Goal: Task Accomplishment & Management: Use online tool/utility

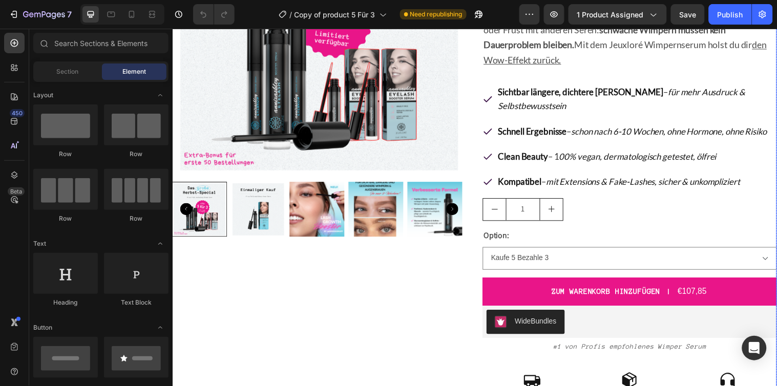
scroll to position [114, 0]
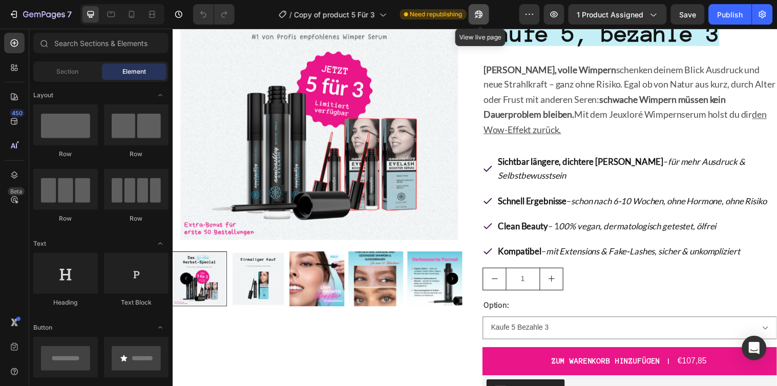
click at [483, 14] on icon "button" at bounding box center [479, 15] width 8 height 8
click at [465, 205] on img at bounding box center [321, 101] width 299 height 299
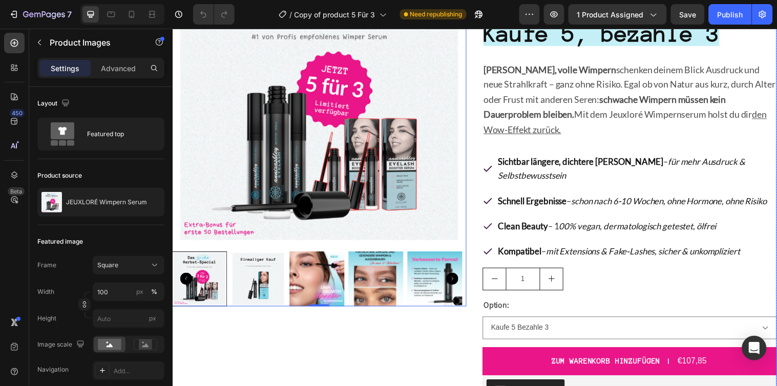
scroll to position [0, 0]
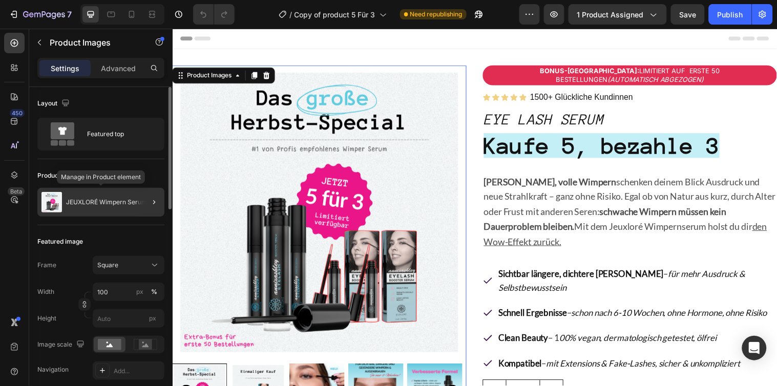
click at [91, 215] on div "JEUXLORÉ Wimpern Serum" at bounding box center [100, 202] width 127 height 29
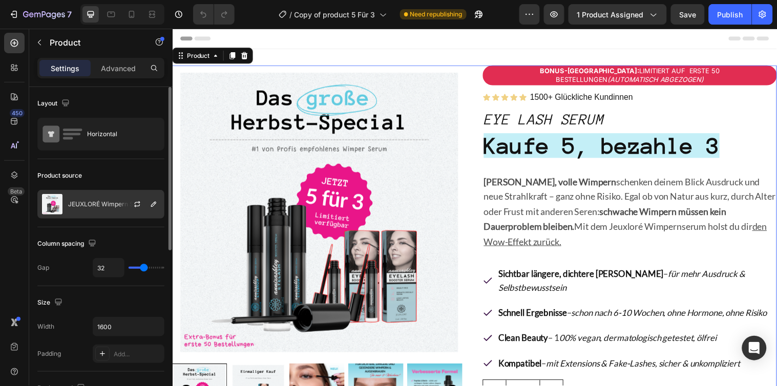
click at [92, 216] on div "JEUXLORÉ Wimpern Serum" at bounding box center [100, 204] width 127 height 29
click at [99, 225] on div "Product source JEUXLORÉ Wimpern Serum" at bounding box center [100, 193] width 127 height 68
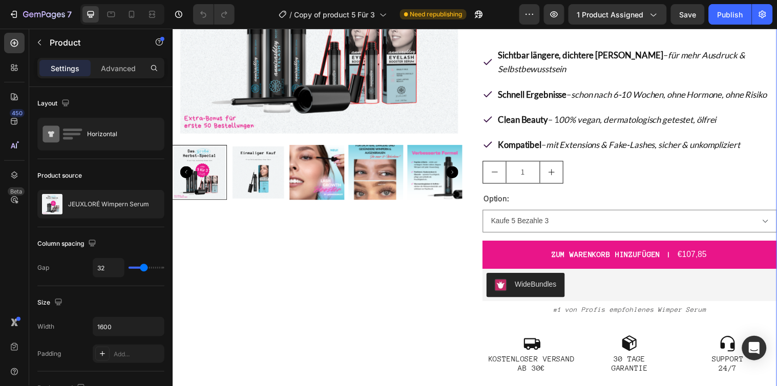
scroll to position [284, 0]
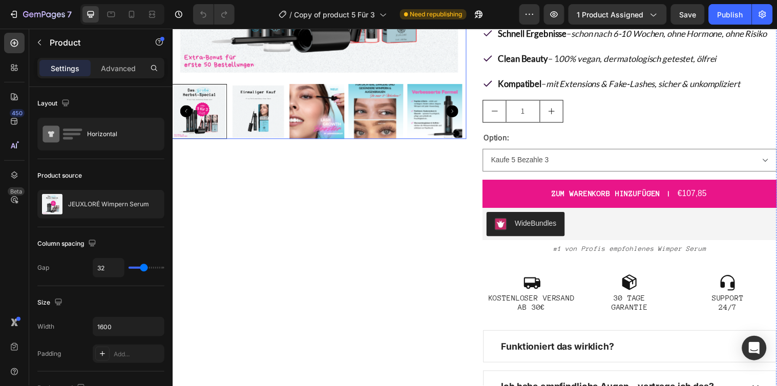
click at [252, 110] on img at bounding box center [260, 113] width 56 height 56
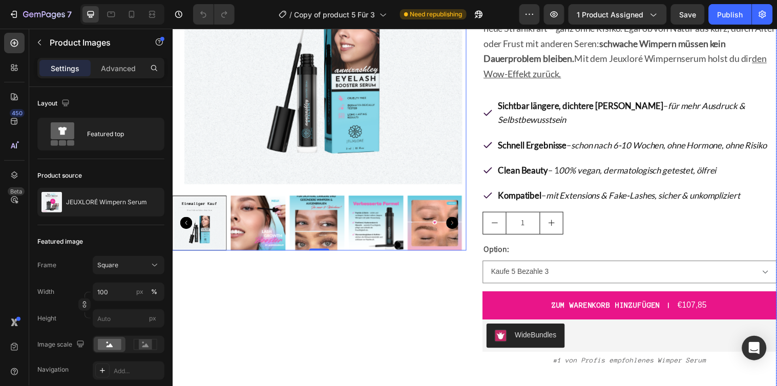
scroll to position [114, 0]
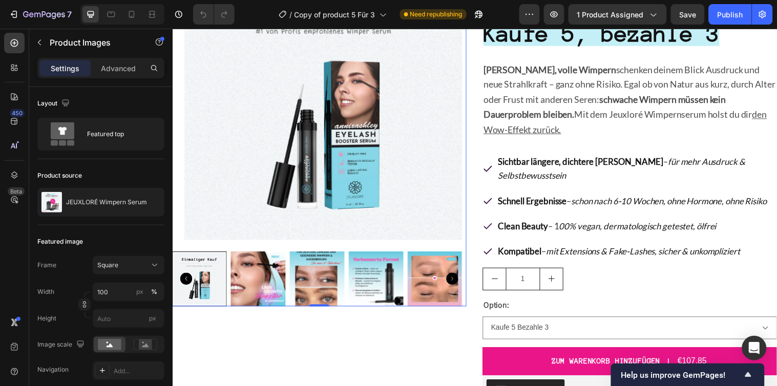
click at [416, 193] on img at bounding box center [325, 101] width 299 height 299
click at [105, 73] on p "Advanced" at bounding box center [118, 68] width 35 height 11
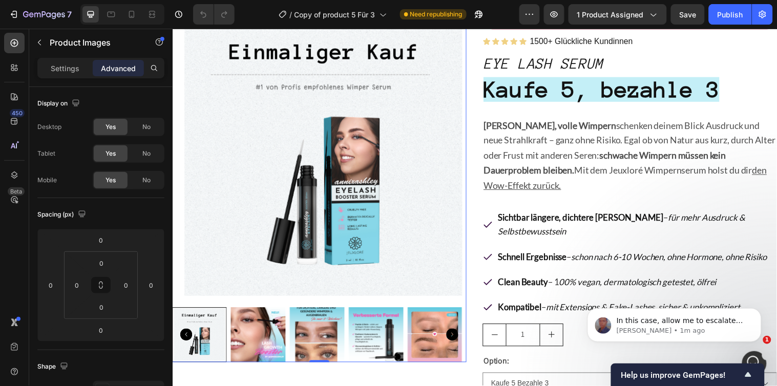
scroll to position [0, 0]
drag, startPoint x: 117, startPoint y: 37, endPoint x: 102, endPoint y: 1, distance: 39.6
click at [53, 41] on p "Product Images" at bounding box center [93, 42] width 87 height 12
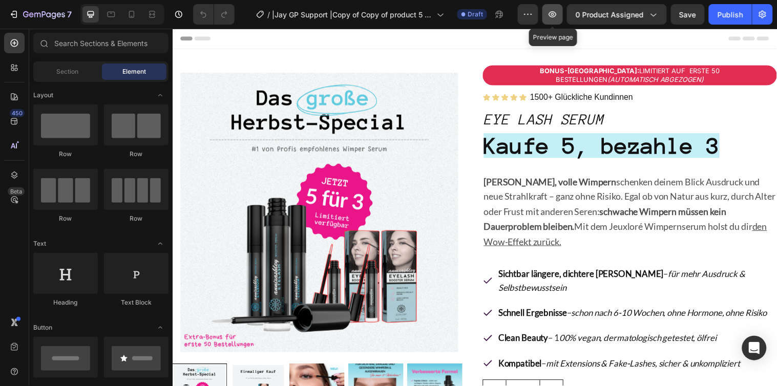
click at [550, 13] on icon "button" at bounding box center [553, 14] width 10 height 10
